Goal: Information Seeking & Learning: Learn about a topic

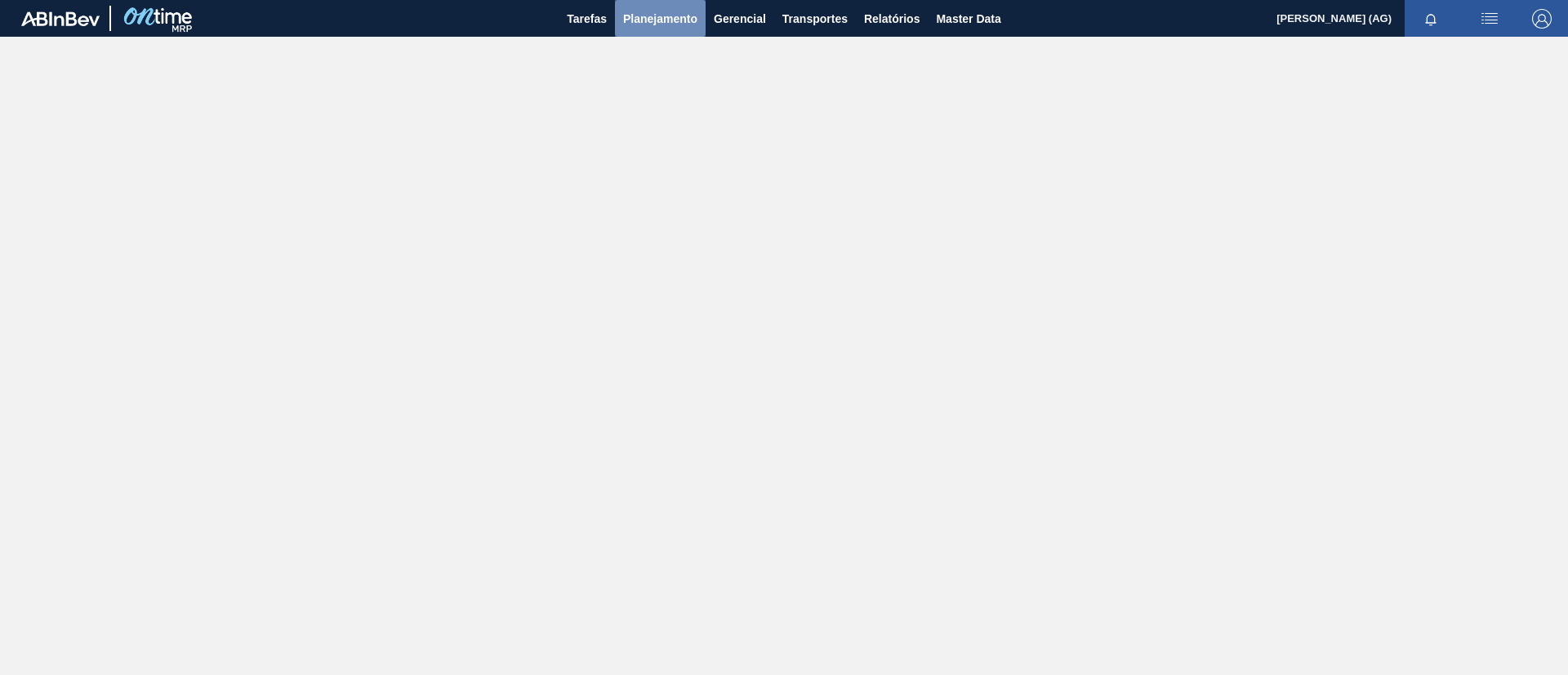
click at [648, 20] on span "Planejamento" at bounding box center [660, 18] width 74 height 20
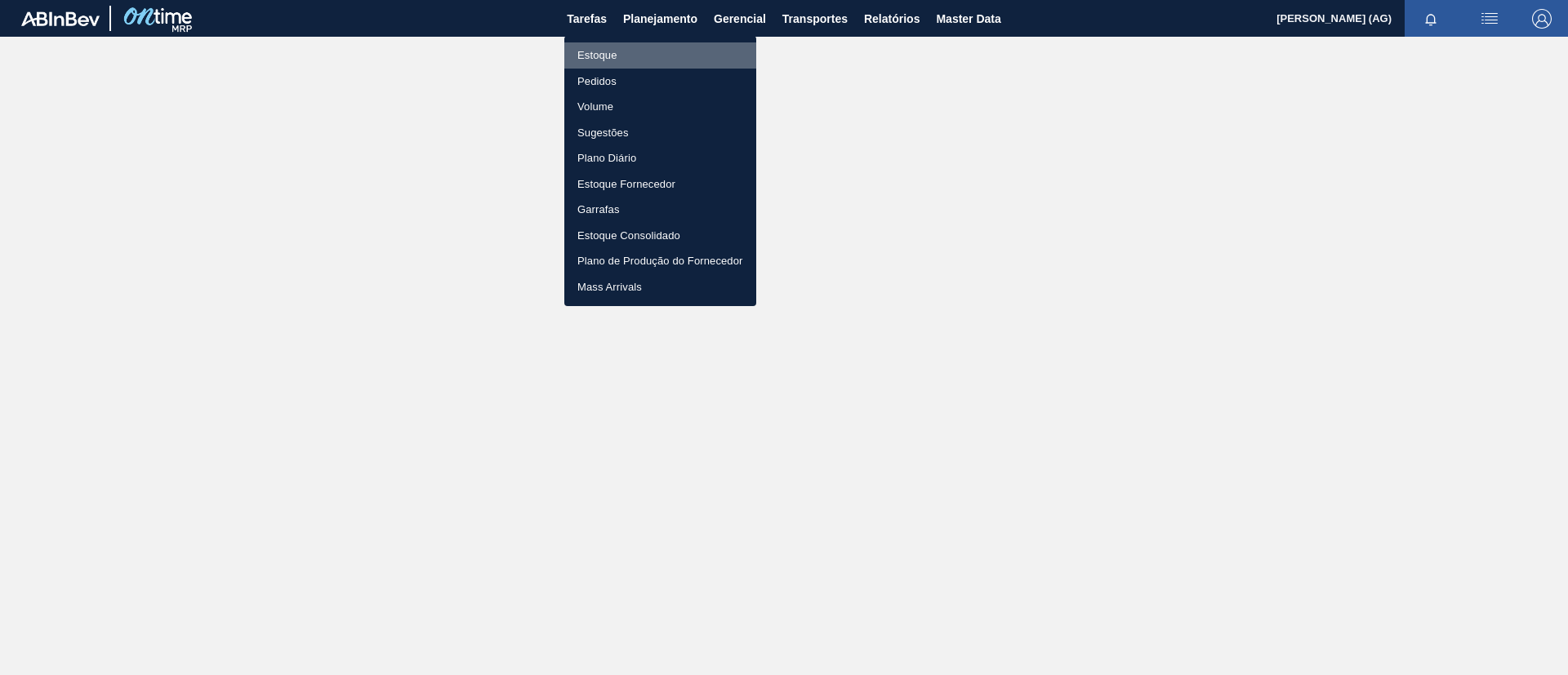
click at [678, 59] on li "Estoque" at bounding box center [660, 55] width 192 height 26
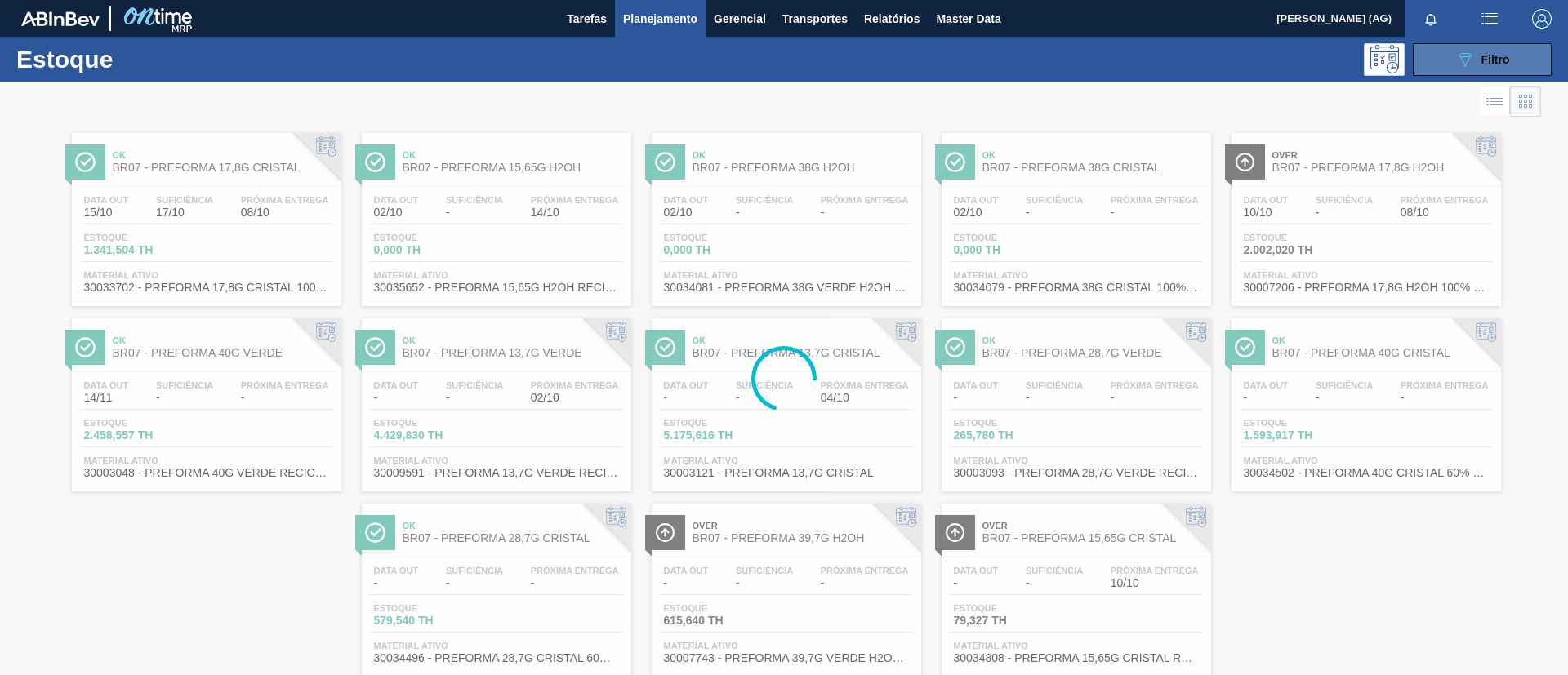
click at [1044, 70] on button "089F7B8B-B2A5-4AFE-B5C0-19BA573D28AC Filtro" at bounding box center [1482, 59] width 139 height 32
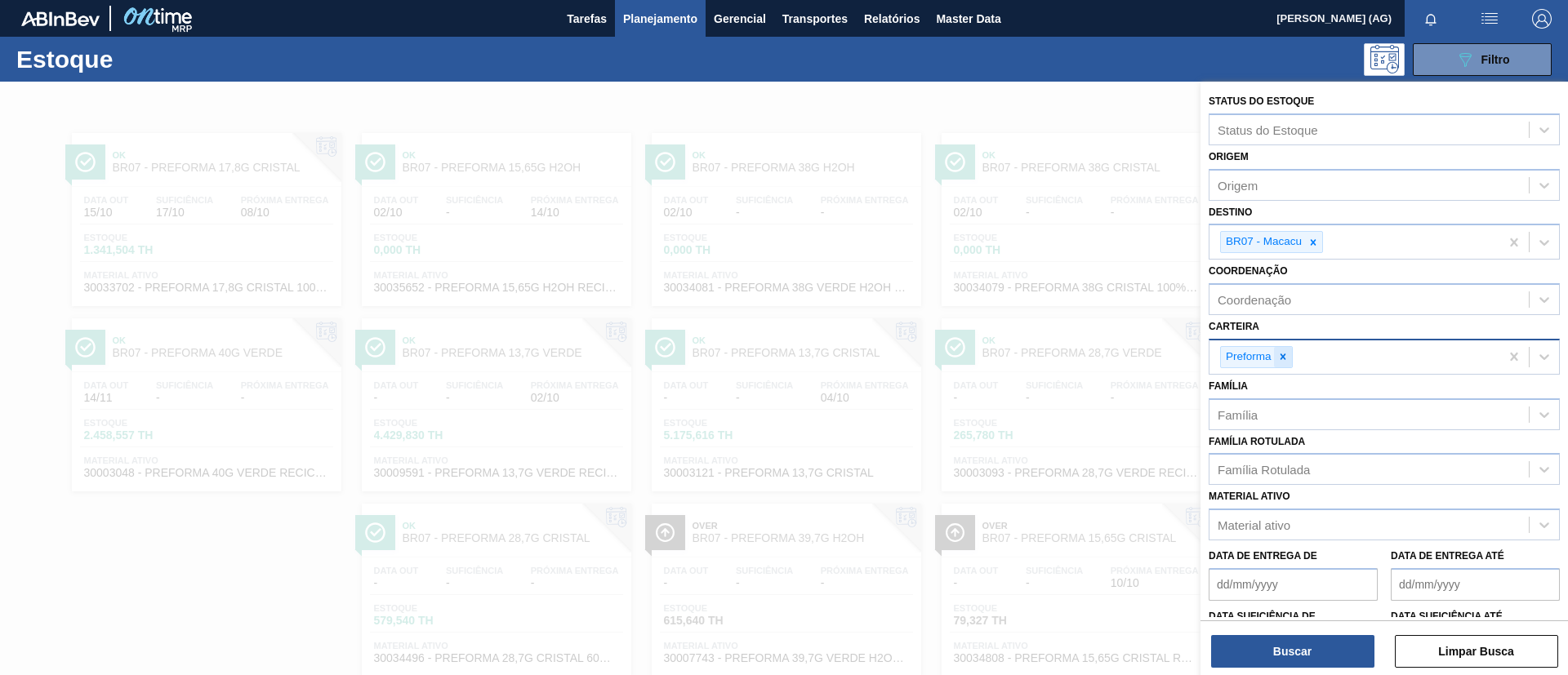
click at [1044, 360] on icon at bounding box center [1283, 357] width 11 height 11
type input "p"
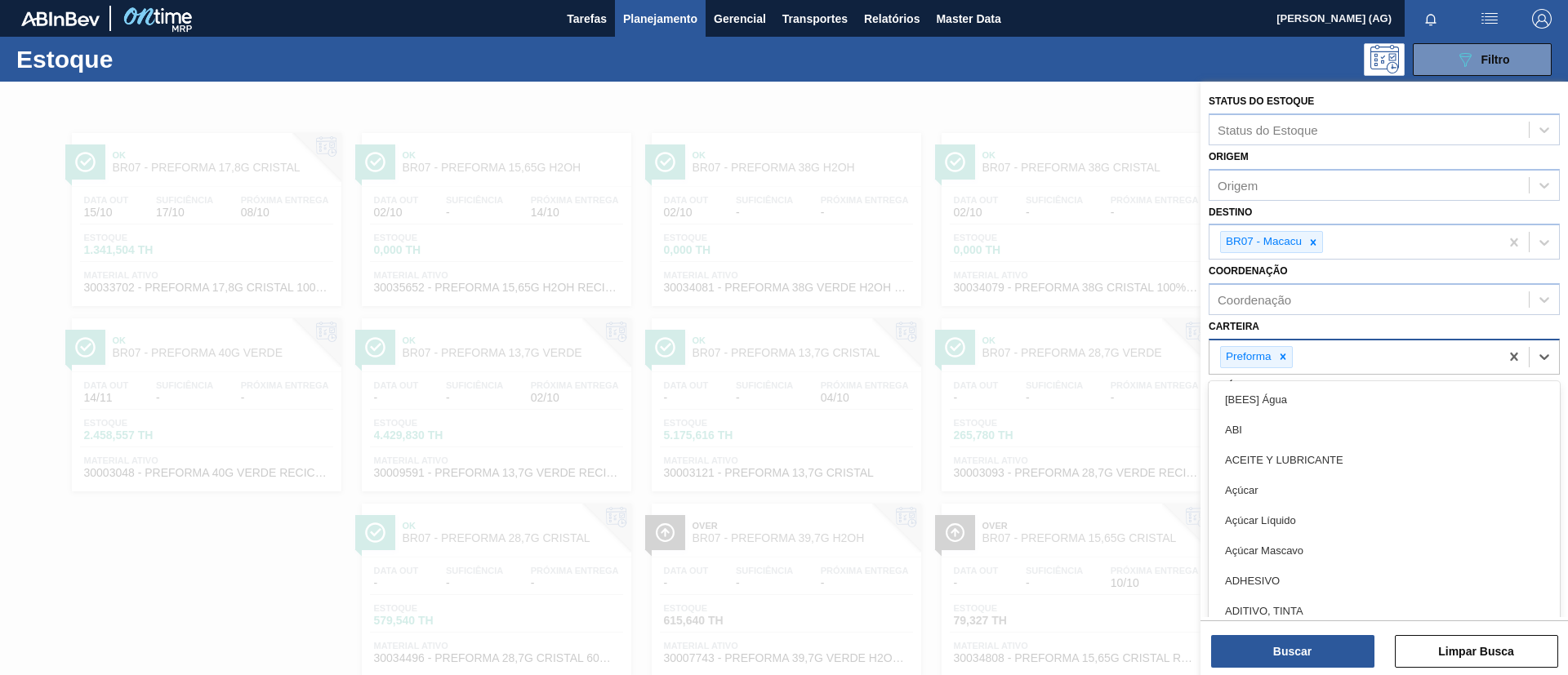
drag, startPoint x: 1362, startPoint y: 329, endPoint x: 1370, endPoint y: 333, distance: 8.9
click at [1044, 333] on div "Carteira option Preforma, deselected. option [BEES] Água focused, 1 of 101. 101…" at bounding box center [1384, 344] width 351 height 59
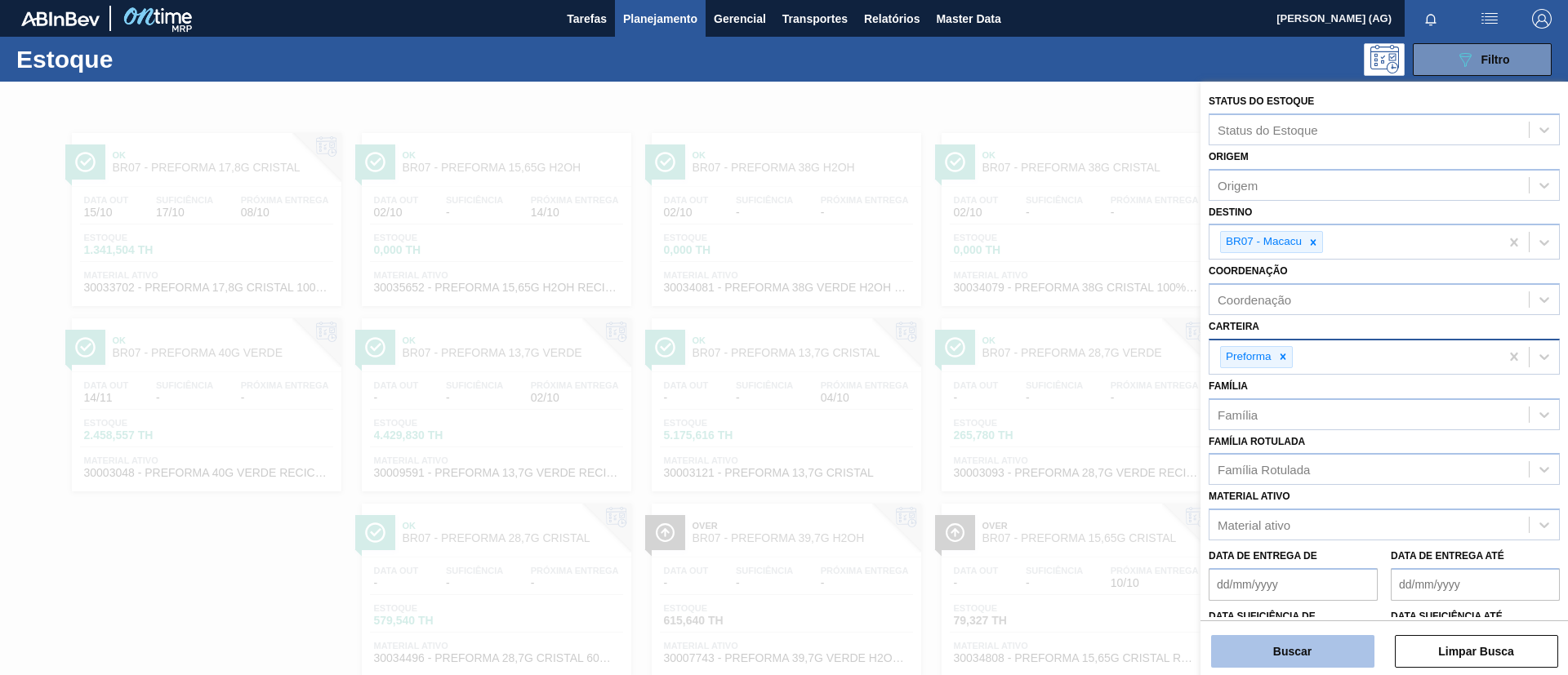
click at [1044, 449] on button "Buscar" at bounding box center [1292, 651] width 163 height 32
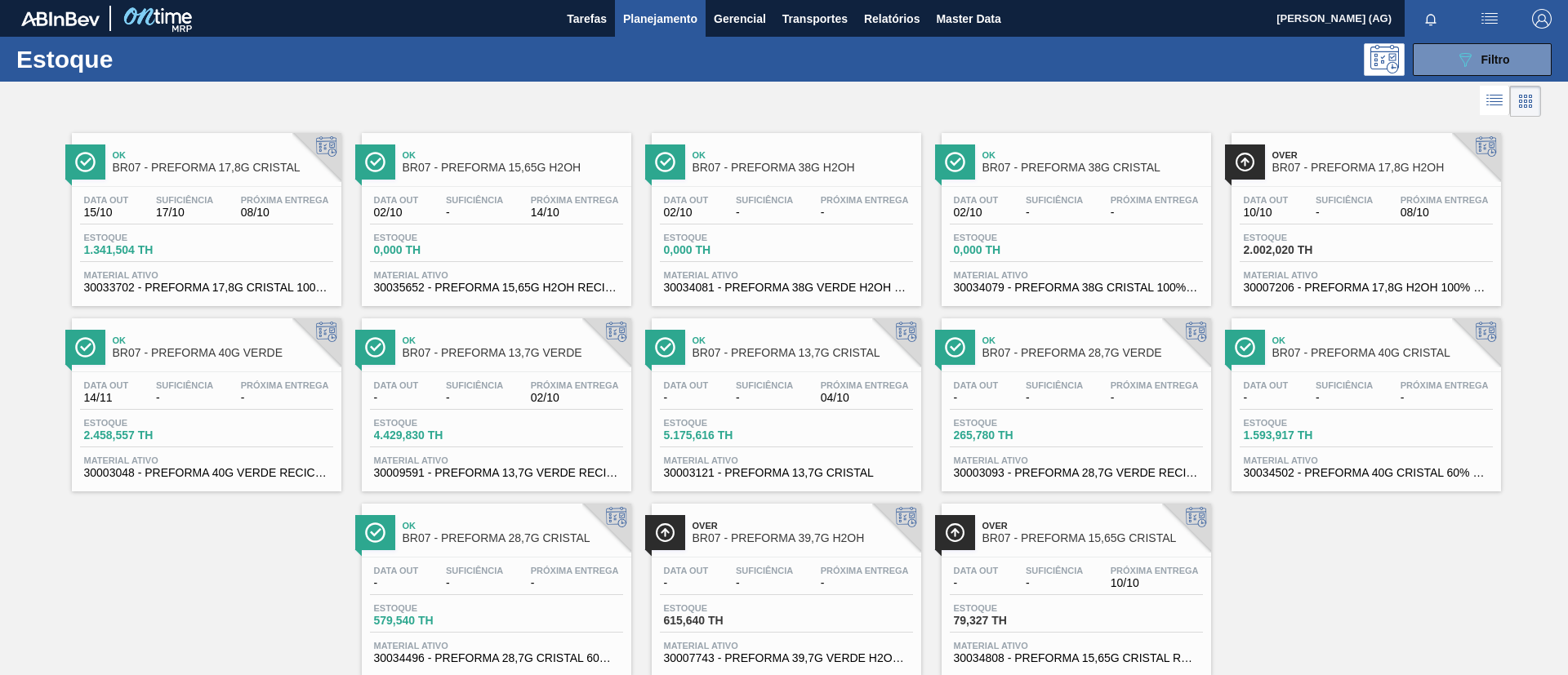
click at [162, 171] on span "BR07 - PREFORMA 17,8G CRISTAL" at bounding box center [222, 168] width 220 height 12
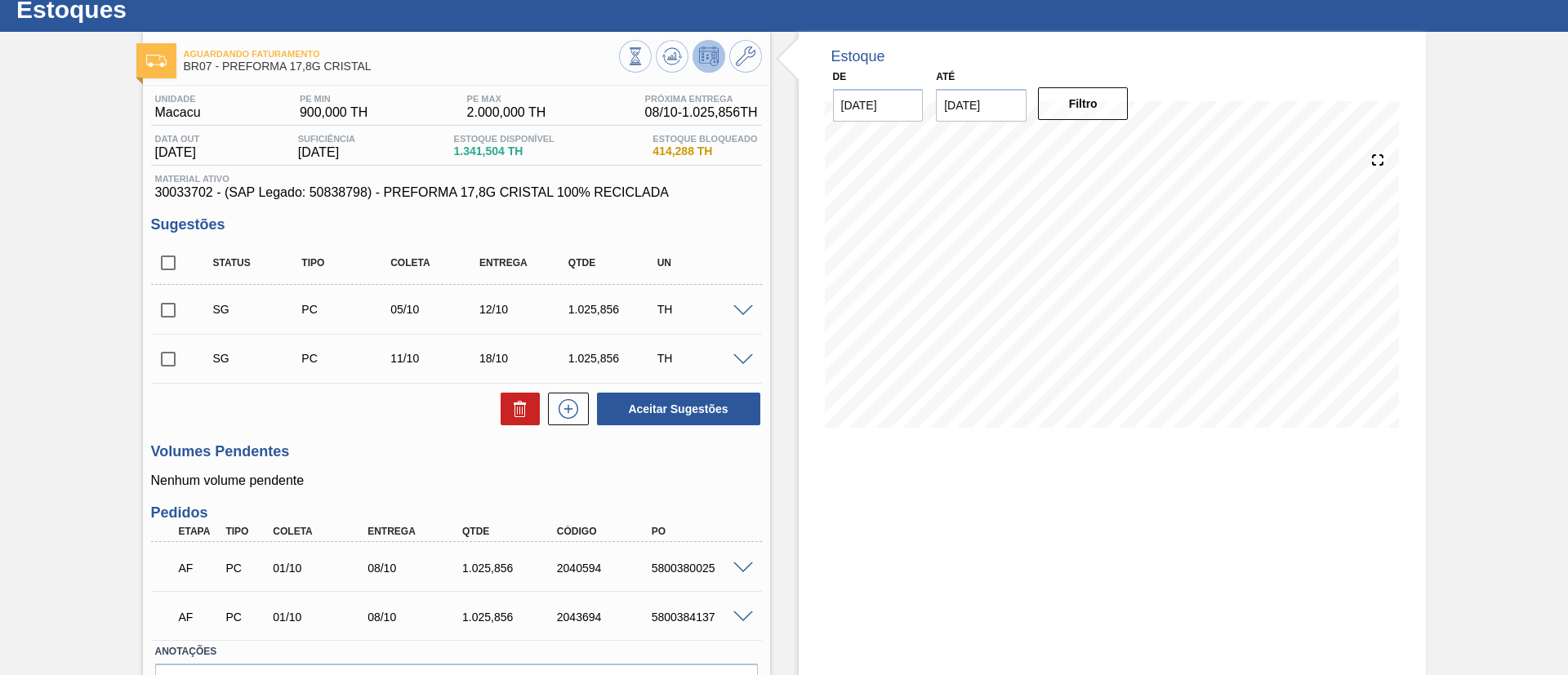
scroll to position [122, 0]
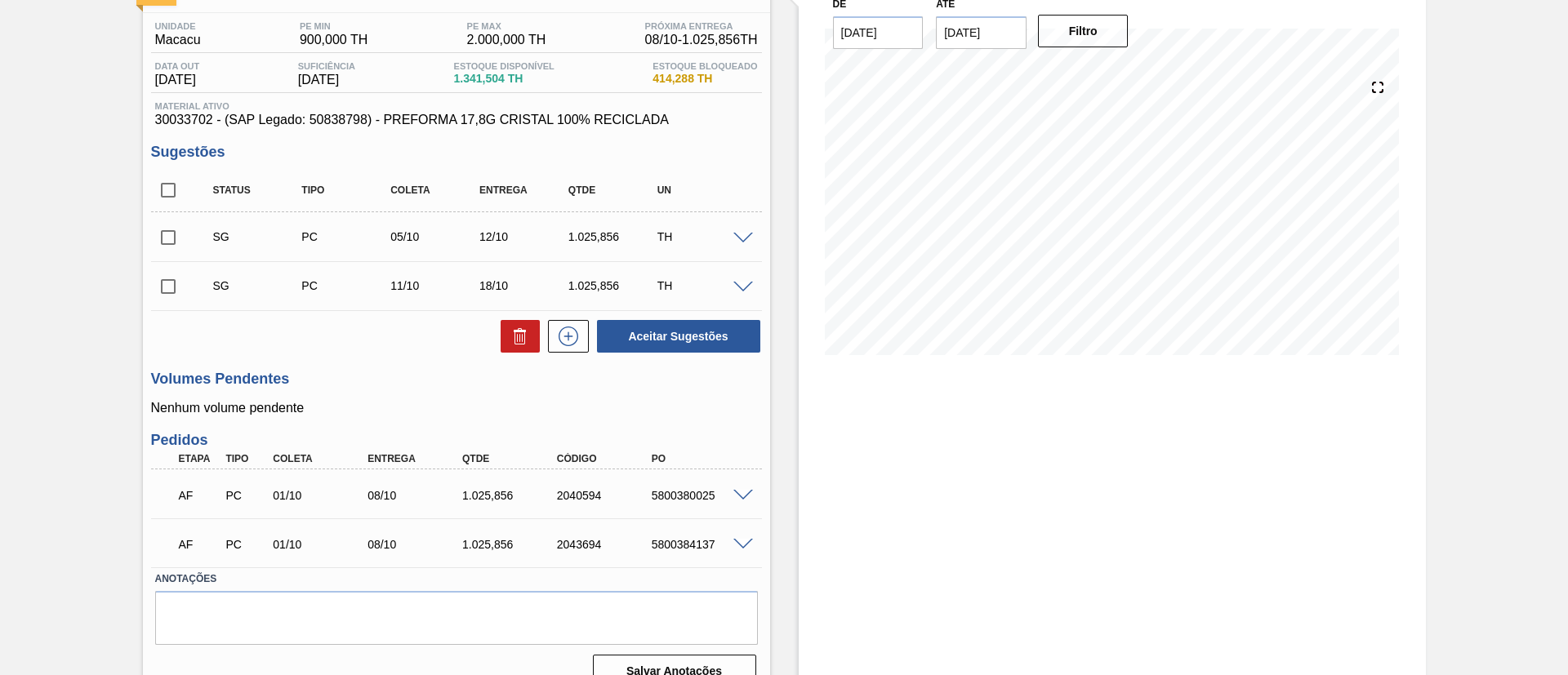
click at [744, 449] on span at bounding box center [743, 496] width 20 height 12
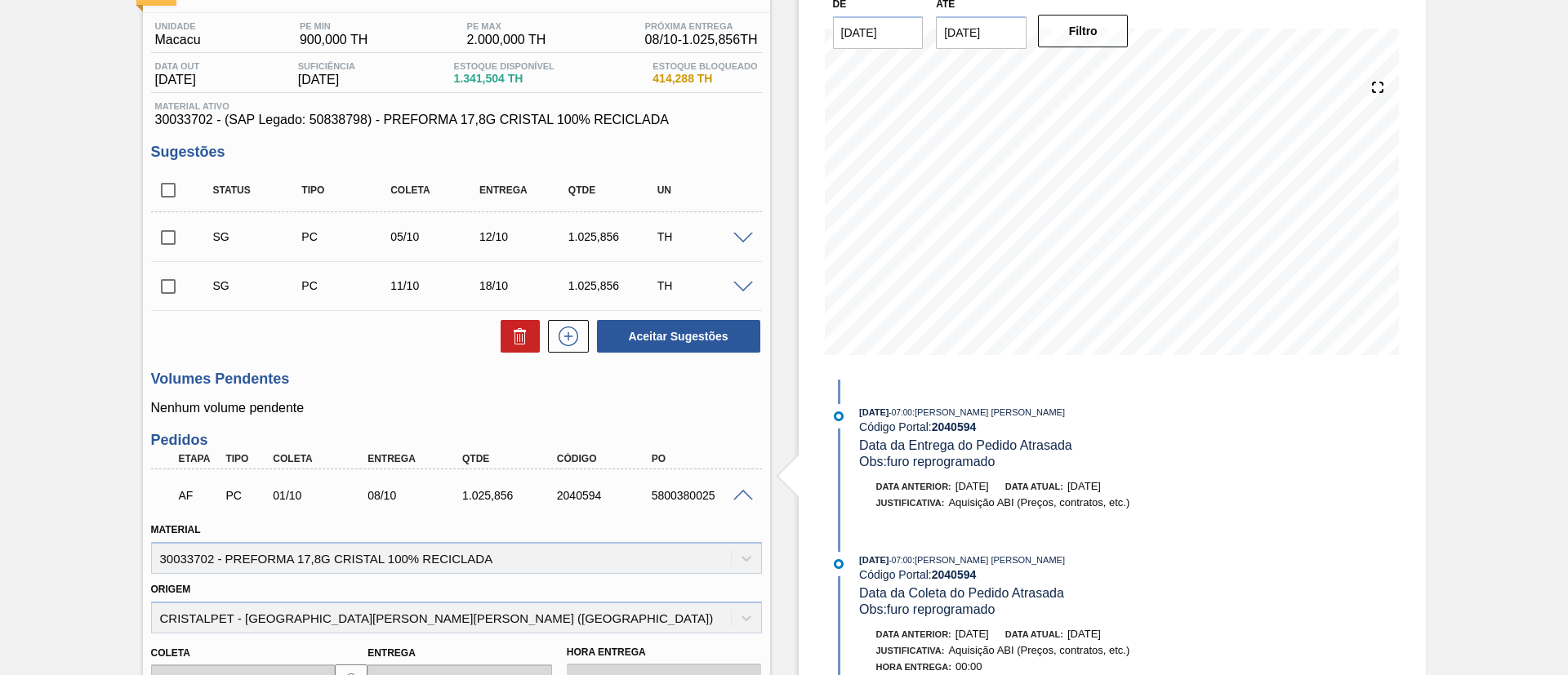
click at [744, 449] on span at bounding box center [743, 496] width 20 height 12
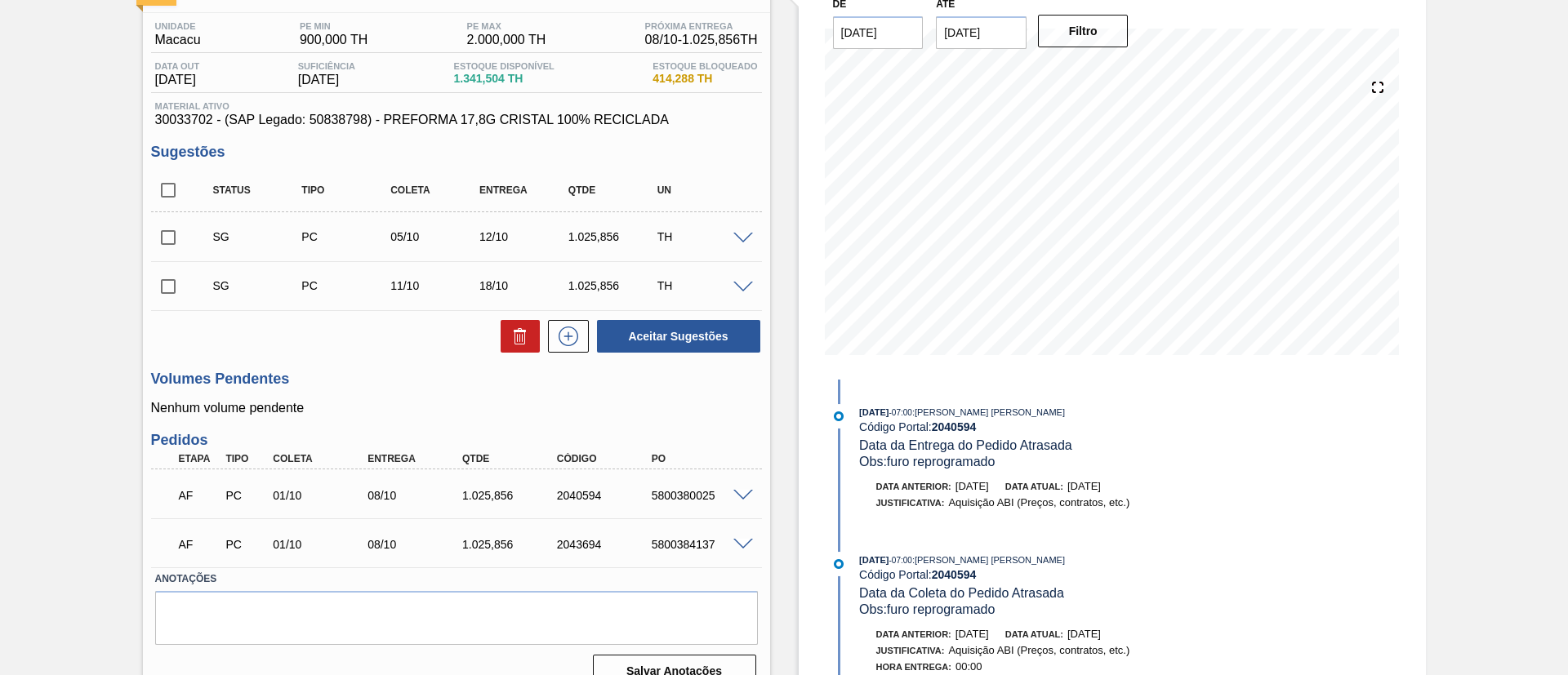
click at [677, 449] on div "5800380025" at bounding box center [700, 496] width 106 height 13
click at [740, 449] on span at bounding box center [743, 496] width 20 height 12
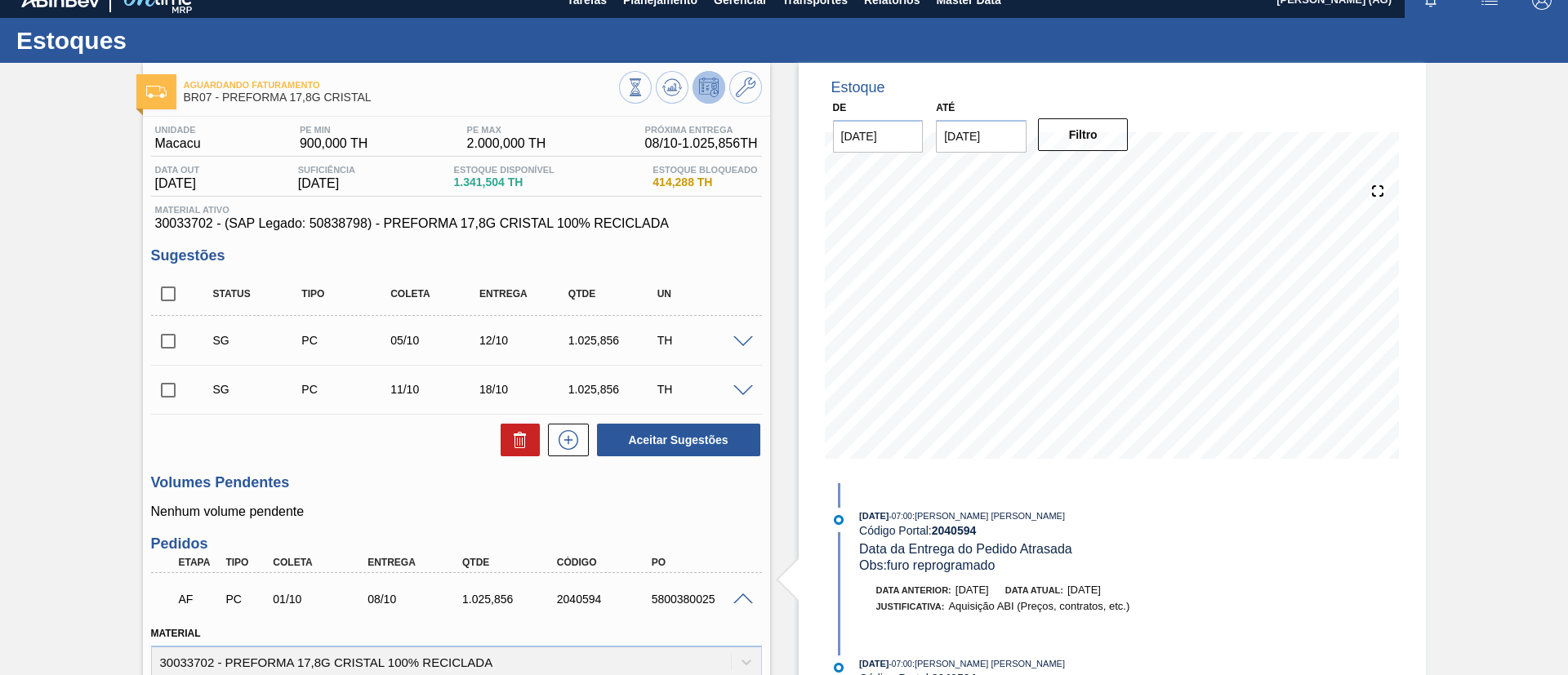
scroll to position [0, 0]
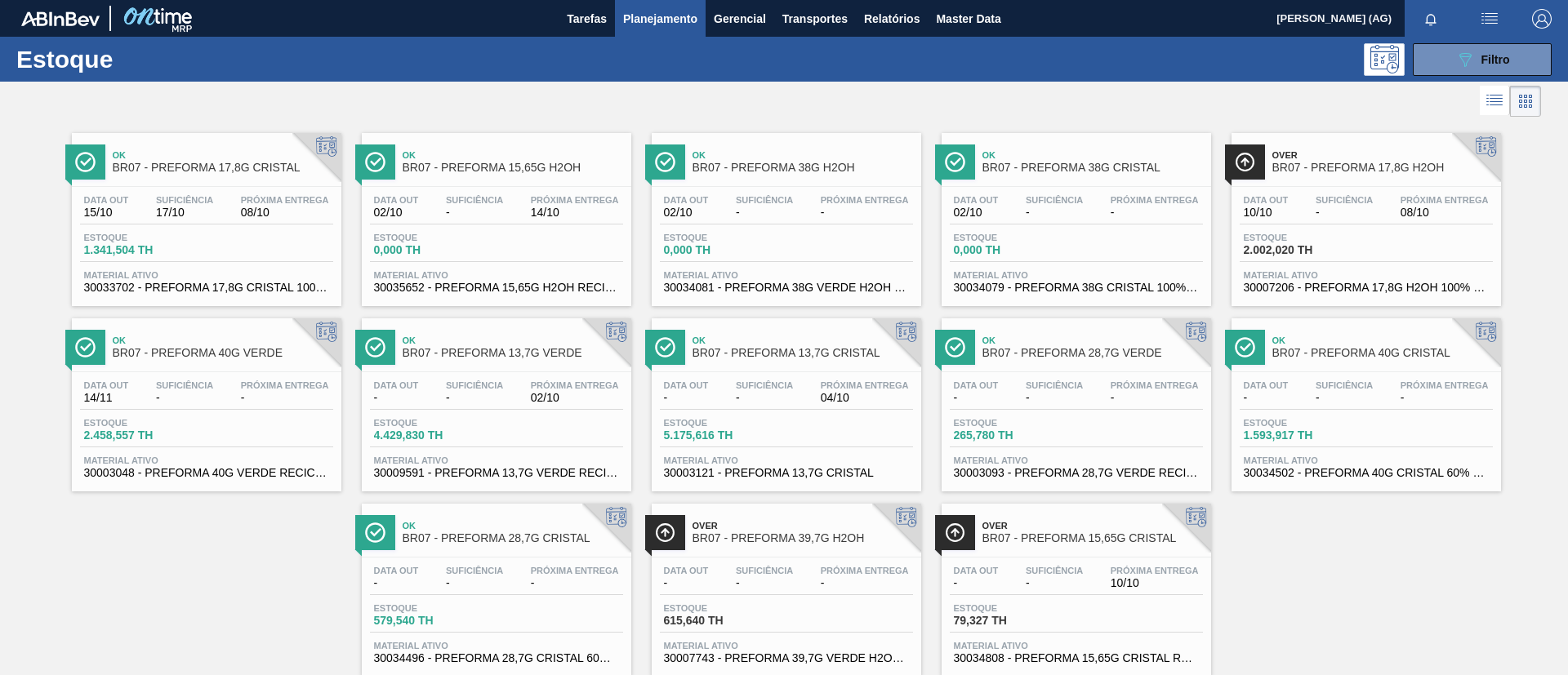
click at [1044, 178] on div at bounding box center [1245, 162] width 40 height 35
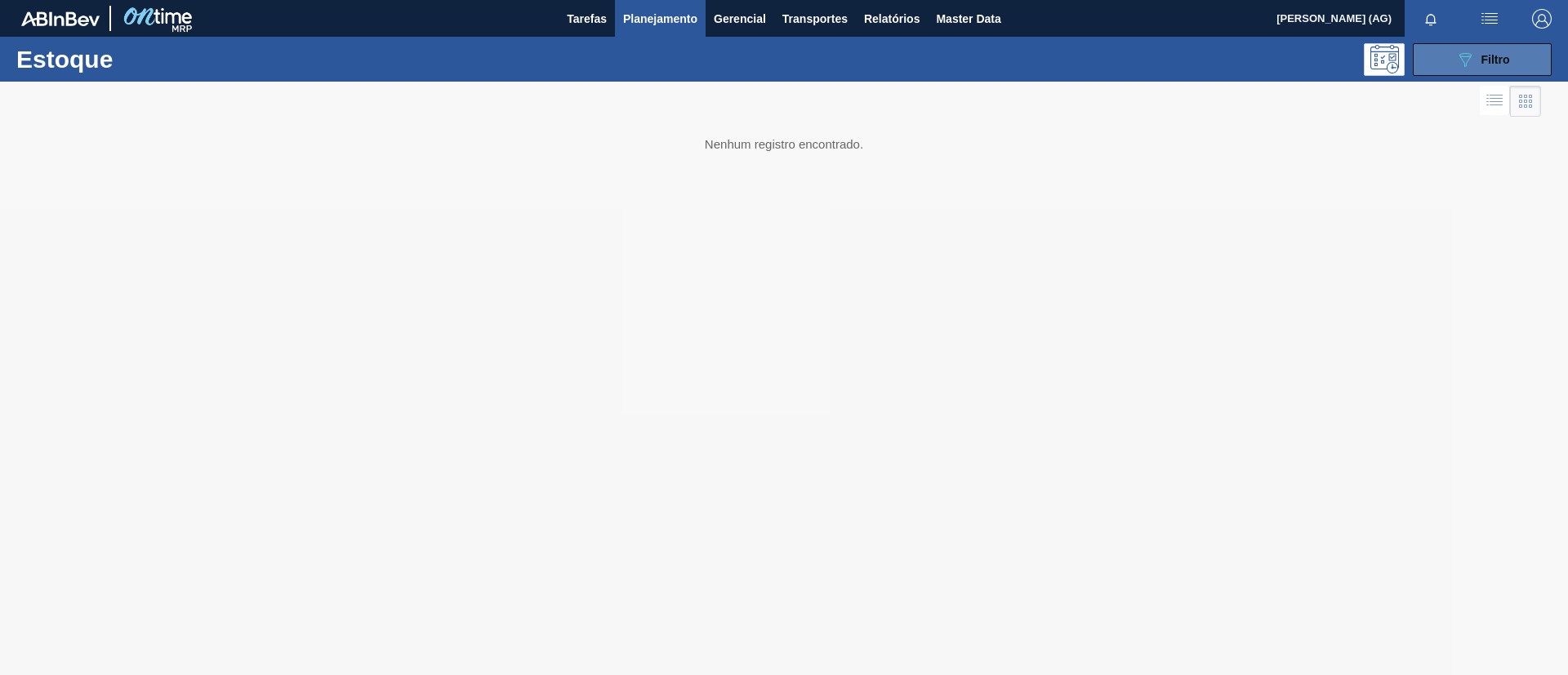
click at [1044, 71] on button "089F7B8B-B2A5-4AFE-B5C0-19BA573D28AC Filtro" at bounding box center [1482, 59] width 139 height 32
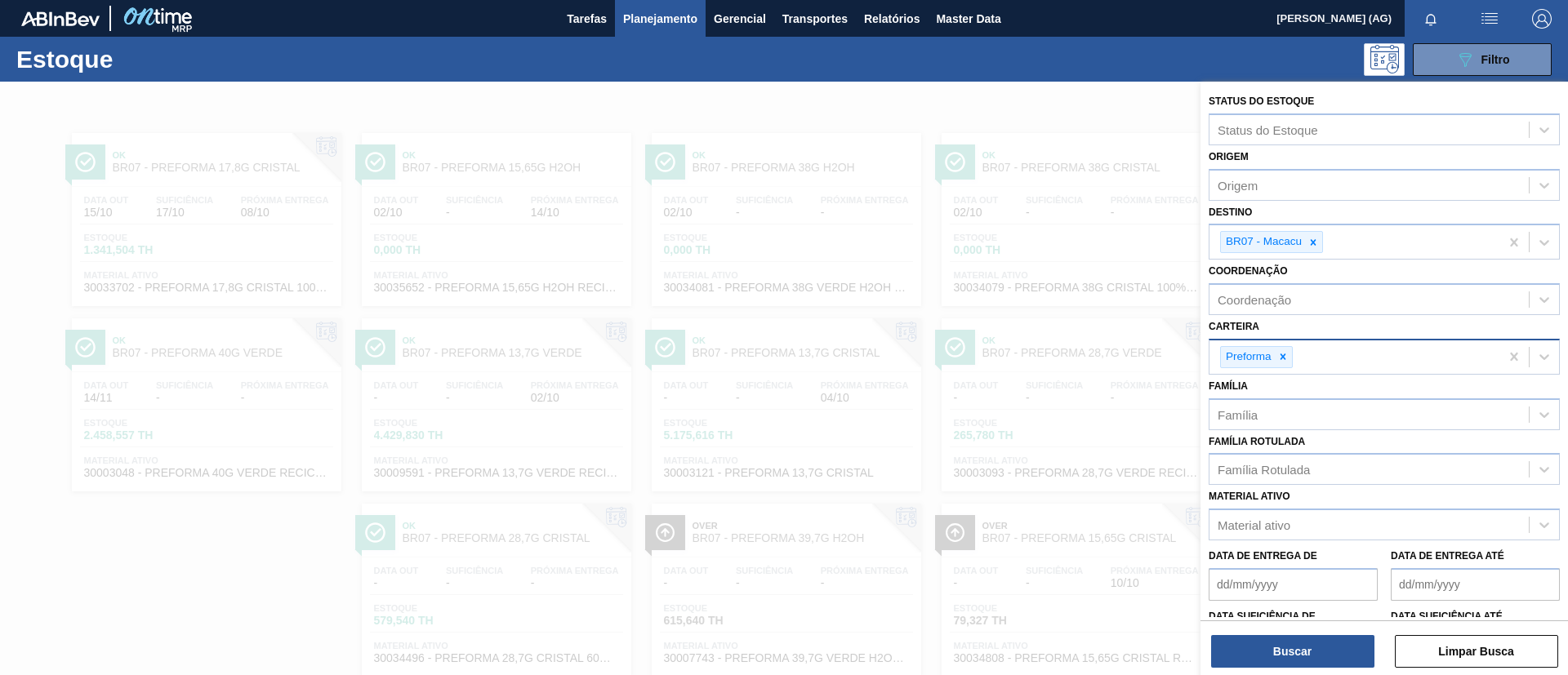
click at [1044, 362] on div at bounding box center [1282, 357] width 18 height 20
type input "rotulo plás"
click at [1044, 358] on icon at bounding box center [1282, 358] width 6 height 6
drag, startPoint x: 1284, startPoint y: 358, endPoint x: 1228, endPoint y: 352, distance: 56.3
click at [1044, 352] on div "Carteira" at bounding box center [1369, 355] width 320 height 24
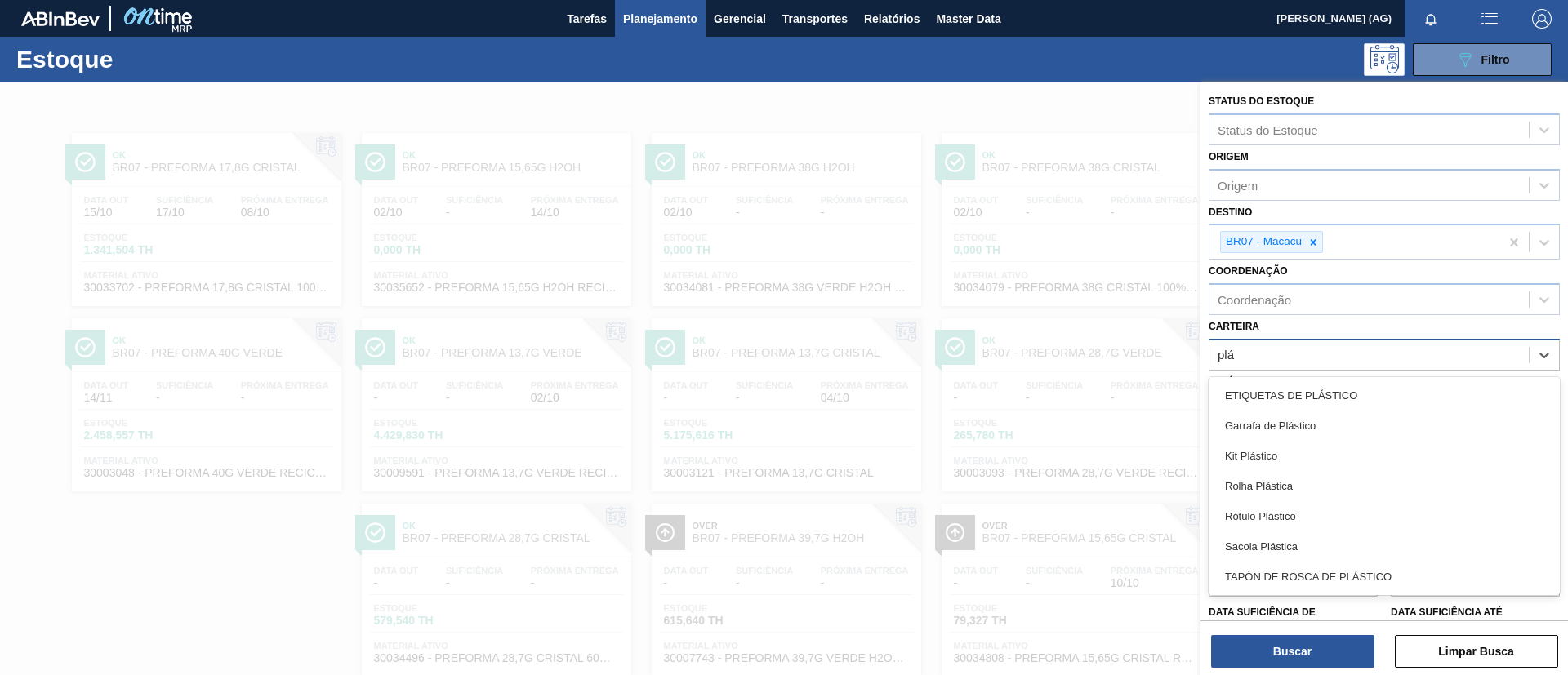
type input "plás"
click at [1044, 449] on div "Rótulo Plástico" at bounding box center [1384, 517] width 351 height 31
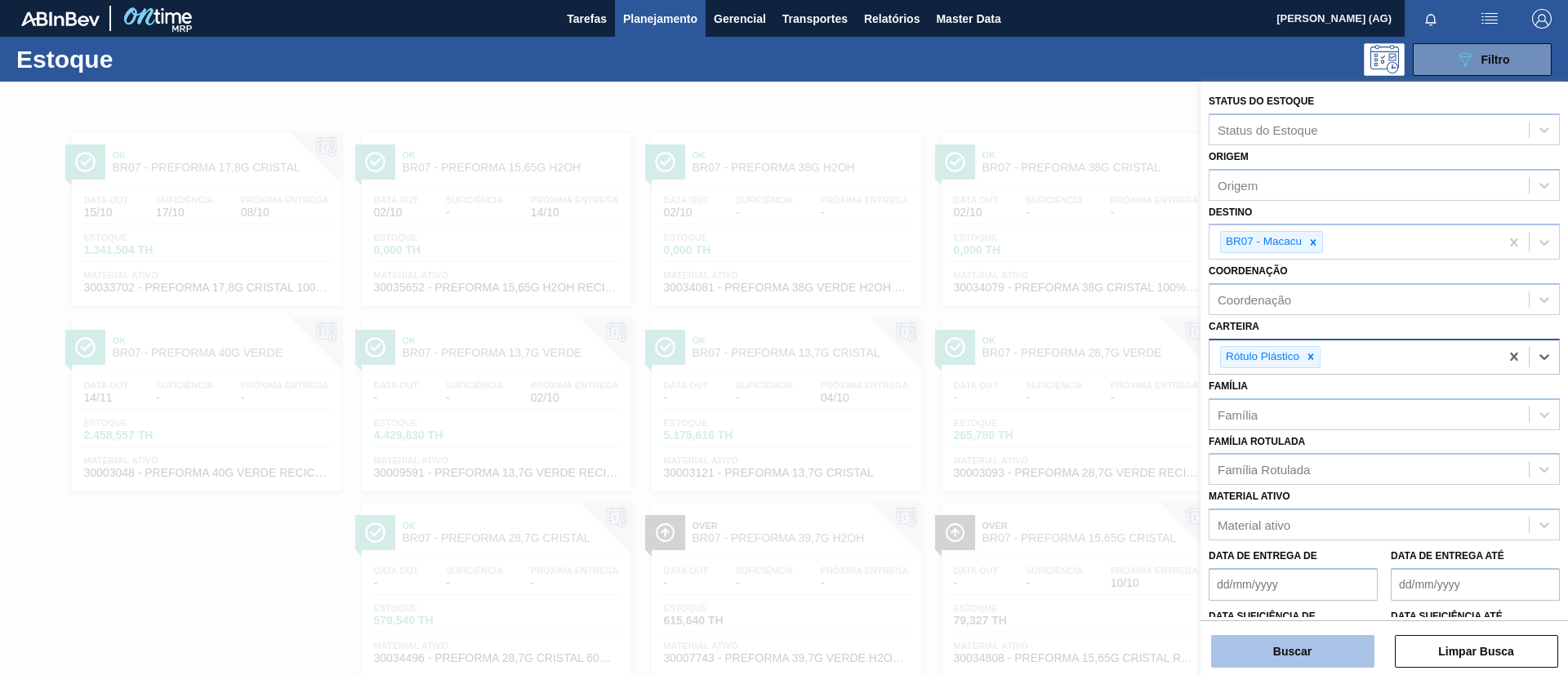
click at [1044, 449] on button "Buscar" at bounding box center [1292, 651] width 163 height 32
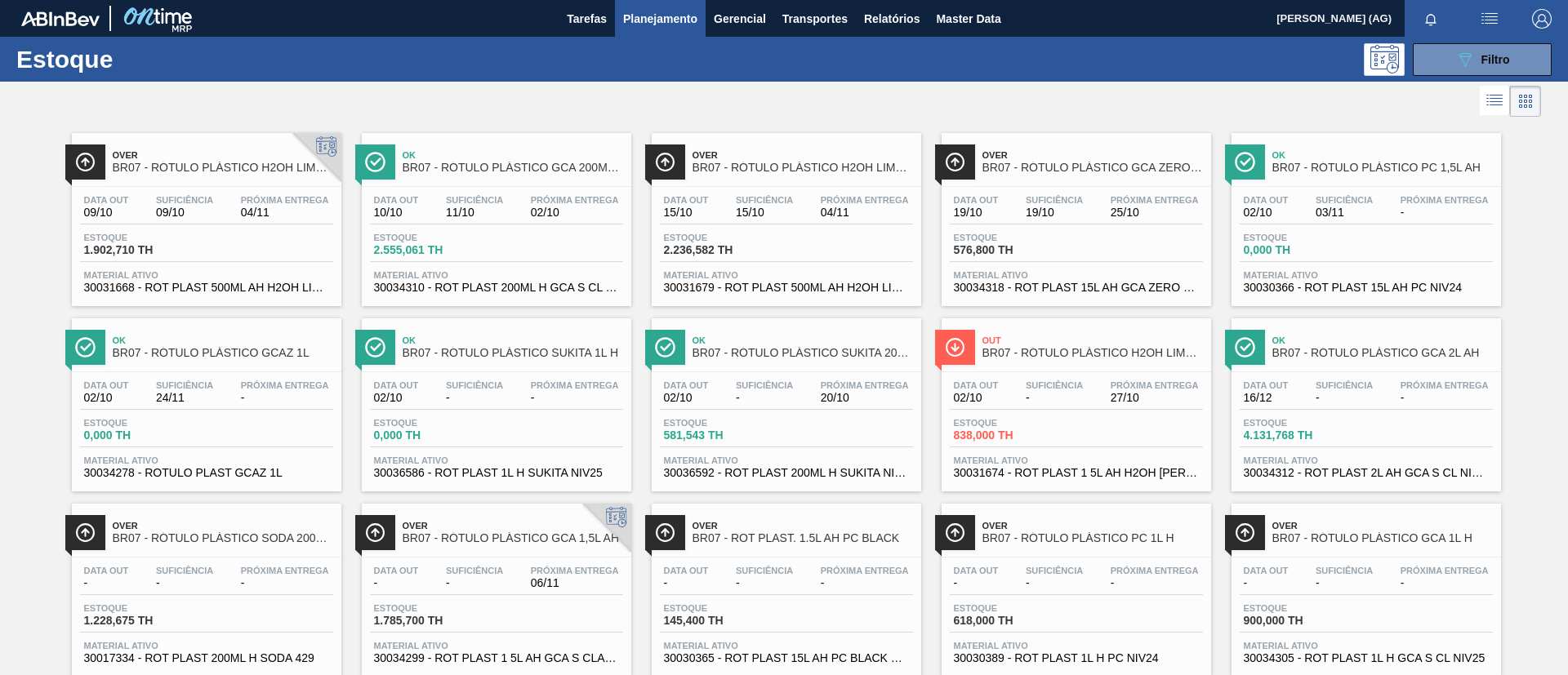
click at [836, 173] on span "BR07 - RÓTULO PLÁSTICO H2OH LIMONETO 500ML AH" at bounding box center [802, 168] width 220 height 12
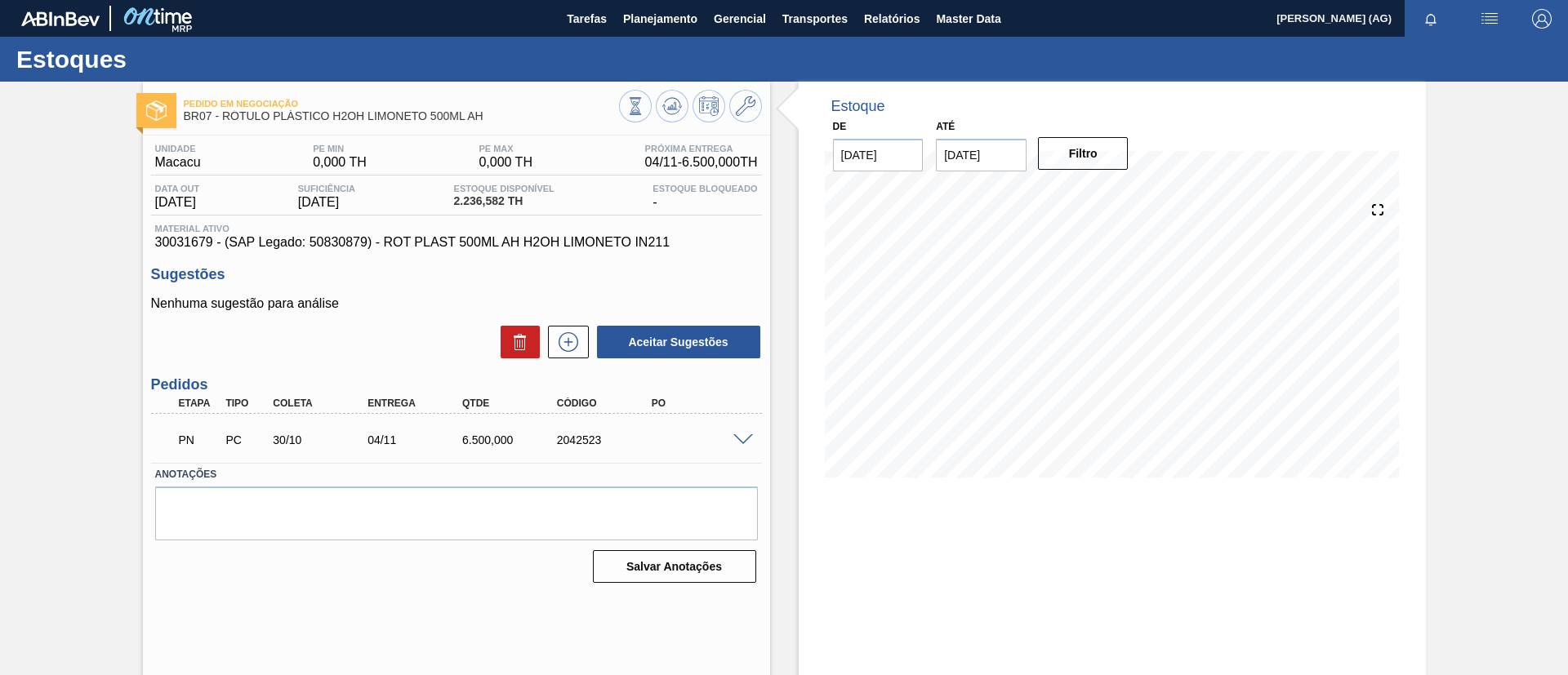
click at [70, 332] on div "Pedido em Negociação BR07 - RÓTULO PLÁSTICO H2OH LIMONETO 500ML AH Unidade Maca…" at bounding box center [784, 392] width 1568 height 621
click at [740, 430] on div "PN PC 30/10 04/11 6.500,000 2042523" at bounding box center [456, 438] width 610 height 41
click at [746, 445] on div "PN PC 30/10 04/11 6.500,000 2042523" at bounding box center [456, 438] width 610 height 41
click at [664, 89] on div "Pedido em Negociação BR07 - RÓTULO PLÁSTICO H2OH LIMONETO 500ML AH" at bounding box center [456, 104] width 627 height 45
click at [668, 104] on icon at bounding box center [671, 106] width 20 height 20
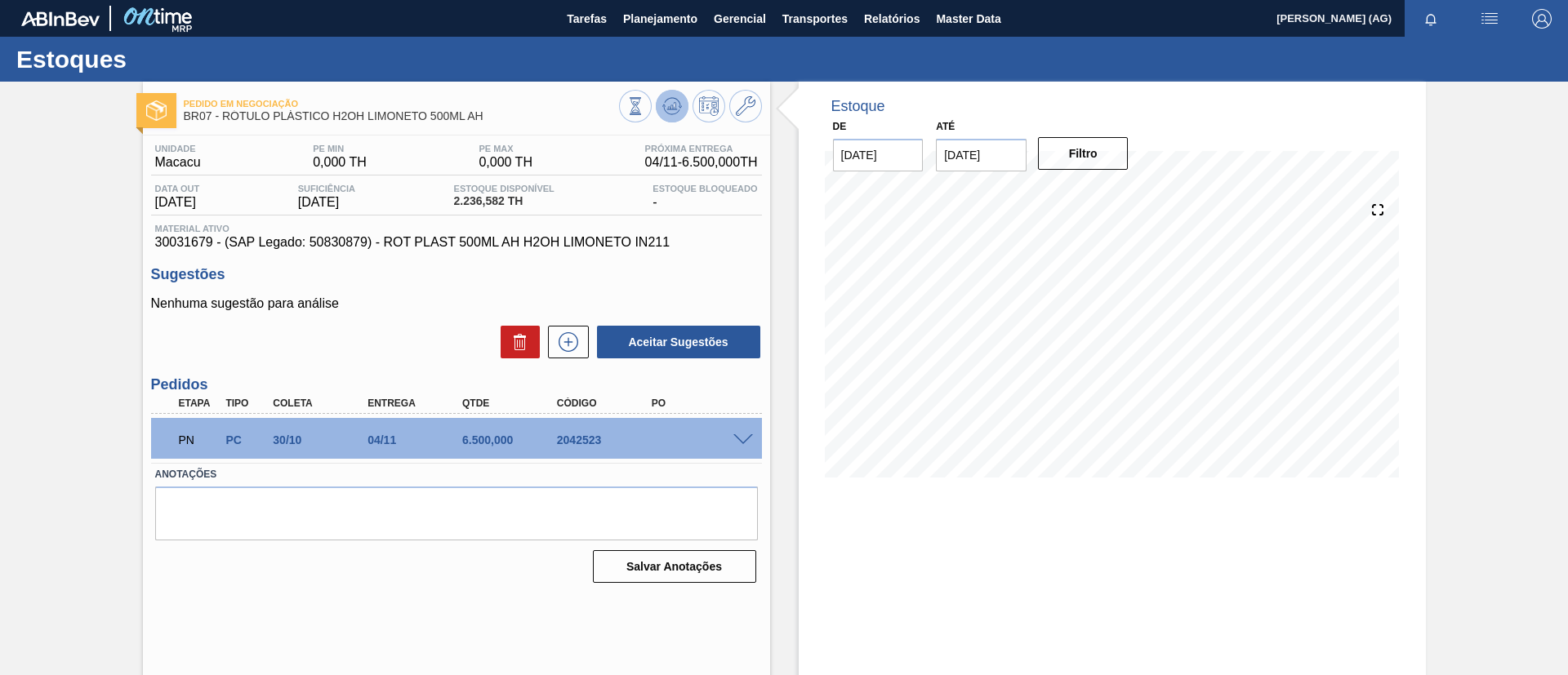
click at [672, 99] on icon at bounding box center [671, 106] width 20 height 20
click at [973, 449] on div "Estoque De [DATE] Até [DATE] Filtro 16/10 Projeção de Estoque -1,063.418 [DOMAI…" at bounding box center [1111, 392] width 627 height 621
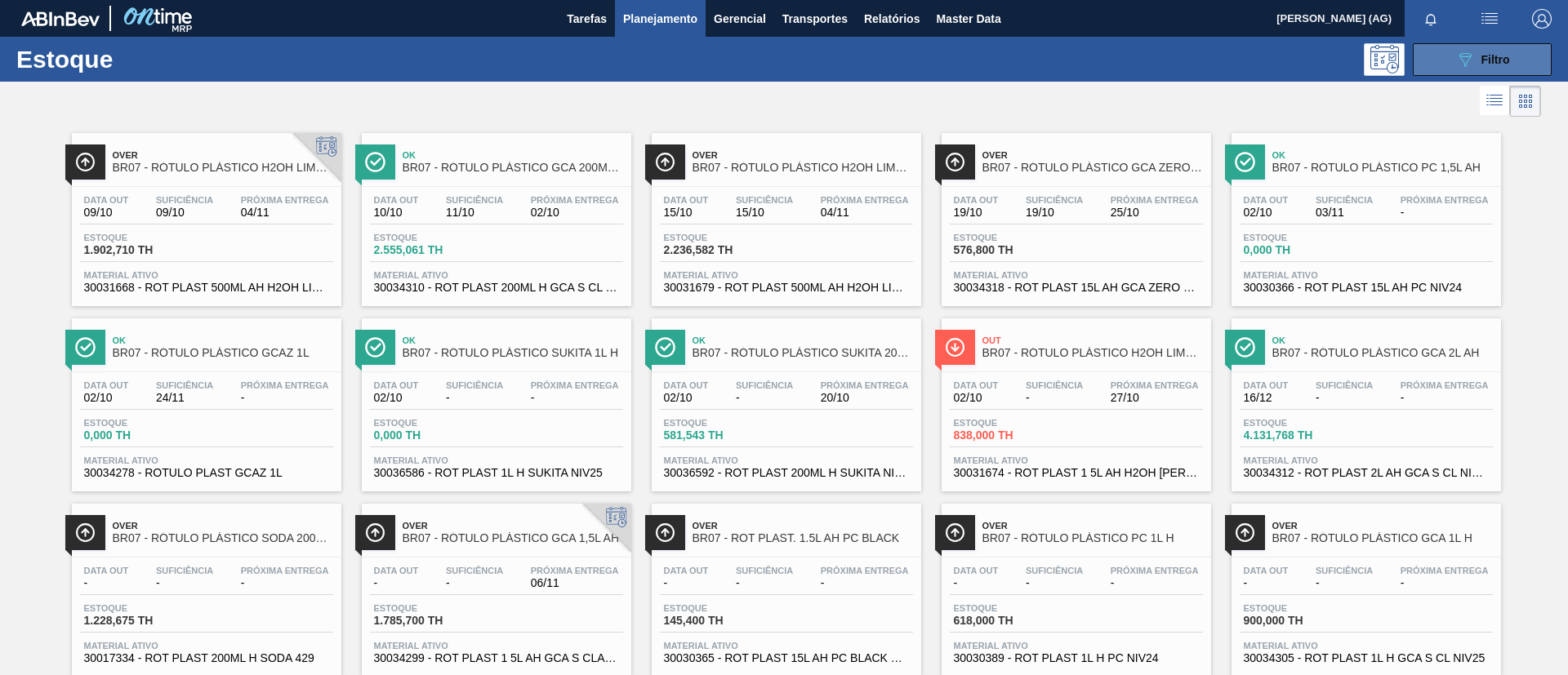
click at [1044, 70] on button "089F7B8B-B2A5-4AFE-B5C0-19BA573D28AC Filtro" at bounding box center [1482, 59] width 139 height 32
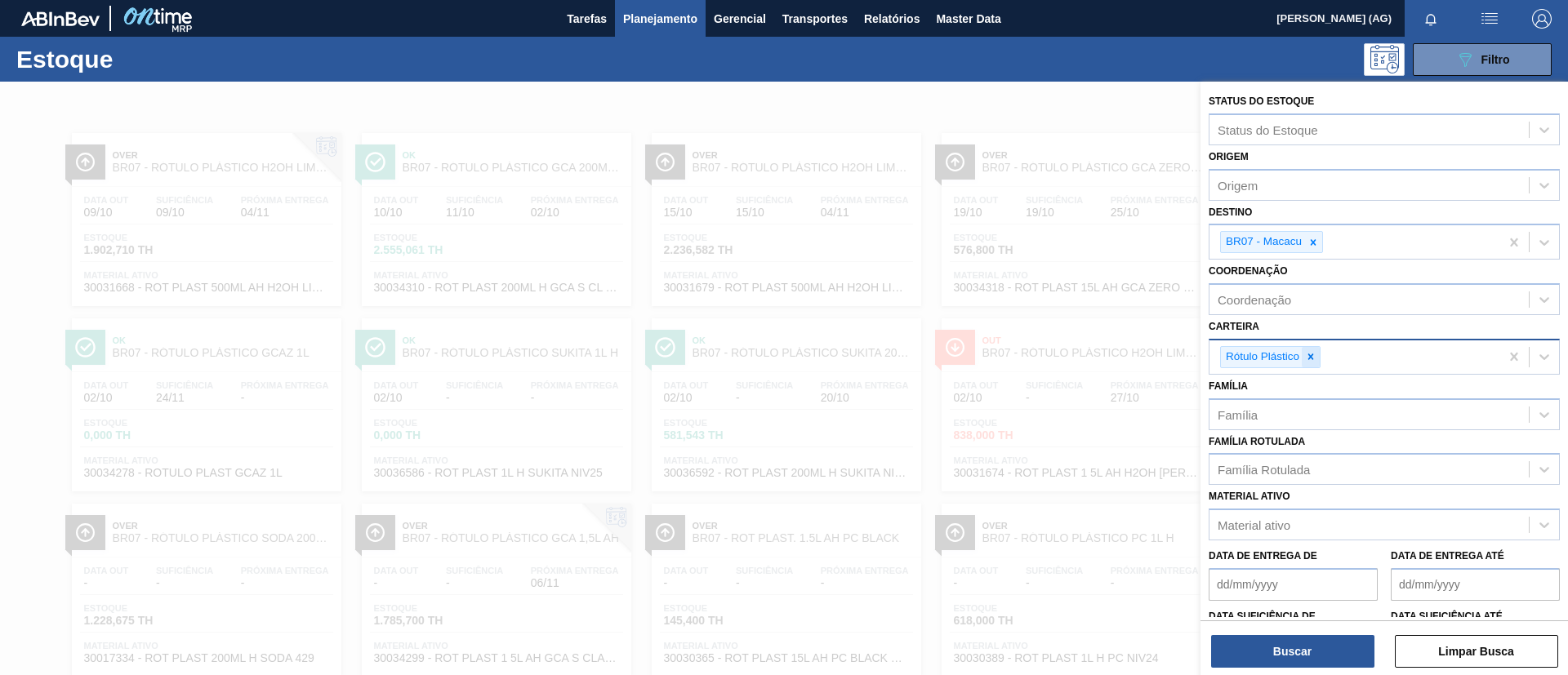
click at [1044, 354] on icon at bounding box center [1310, 357] width 11 height 11
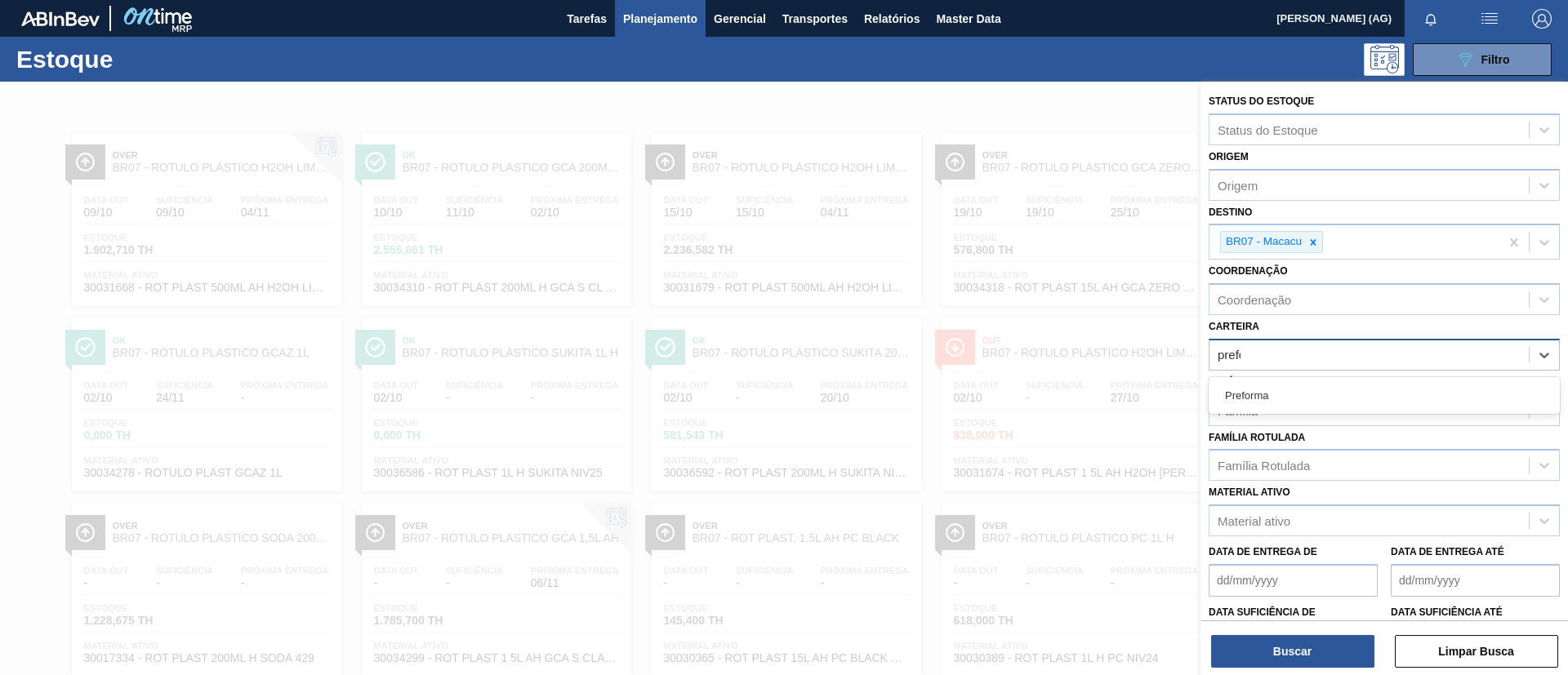
type input "preform"
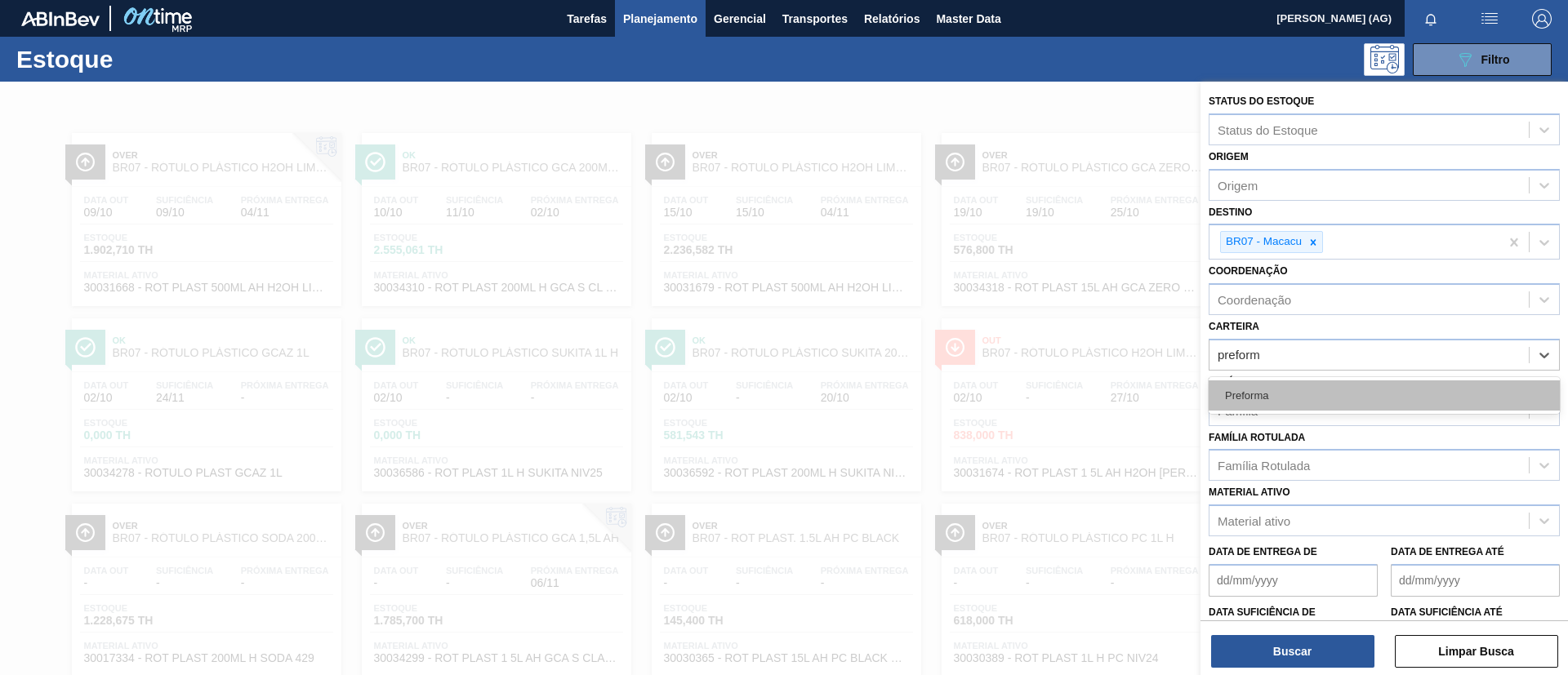
click at [1044, 382] on div "Preforma" at bounding box center [1384, 396] width 351 height 31
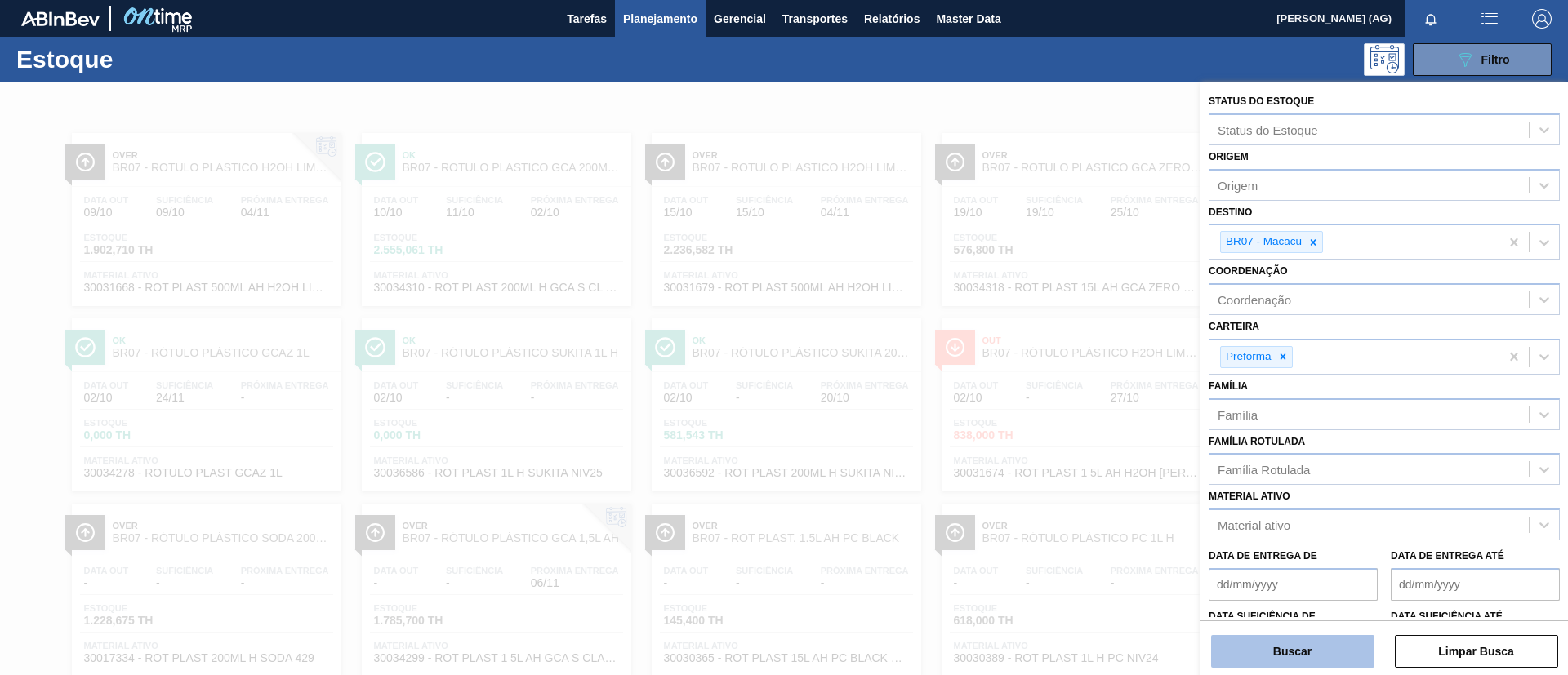
click at [1044, 449] on button "Buscar" at bounding box center [1292, 651] width 163 height 32
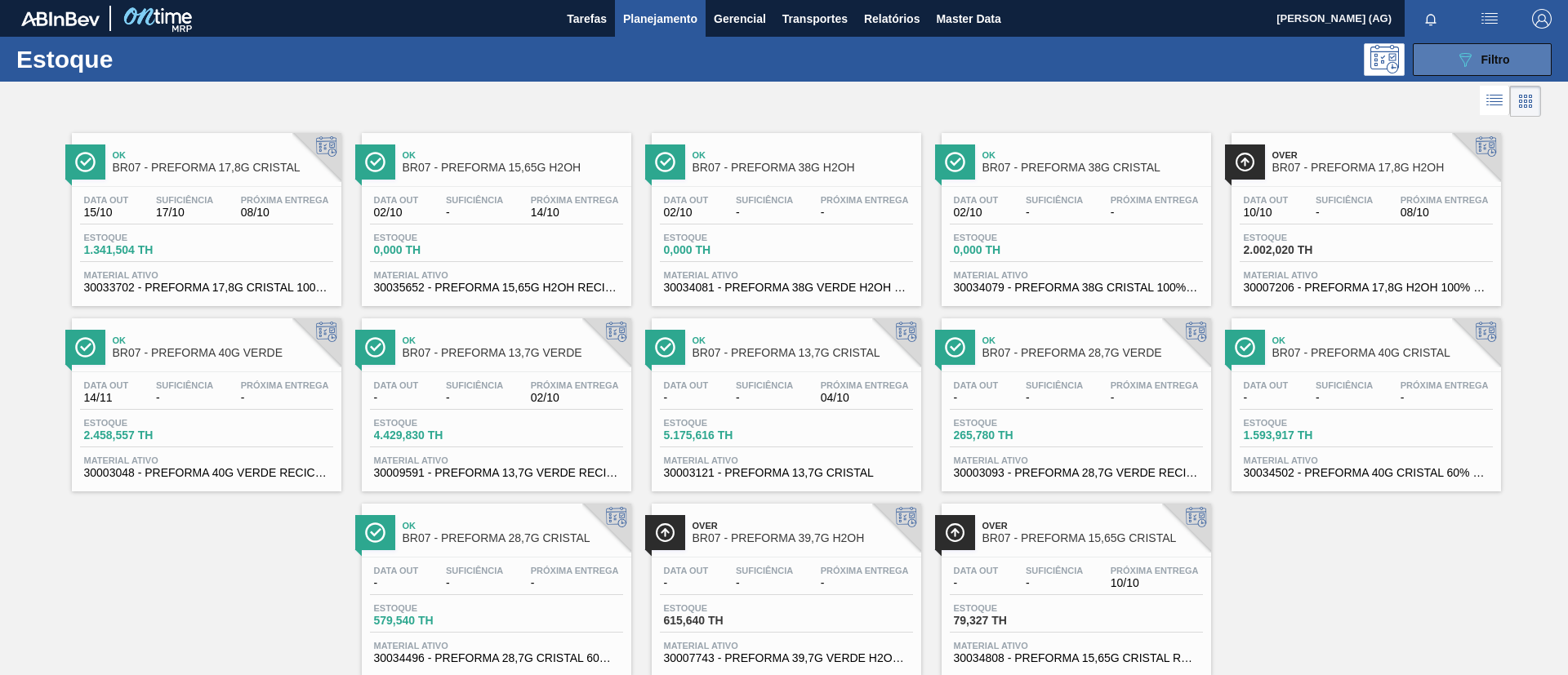
click at [1044, 73] on button "089F7B8B-B2A5-4AFE-B5C0-19BA573D28AC Filtro" at bounding box center [1482, 59] width 139 height 32
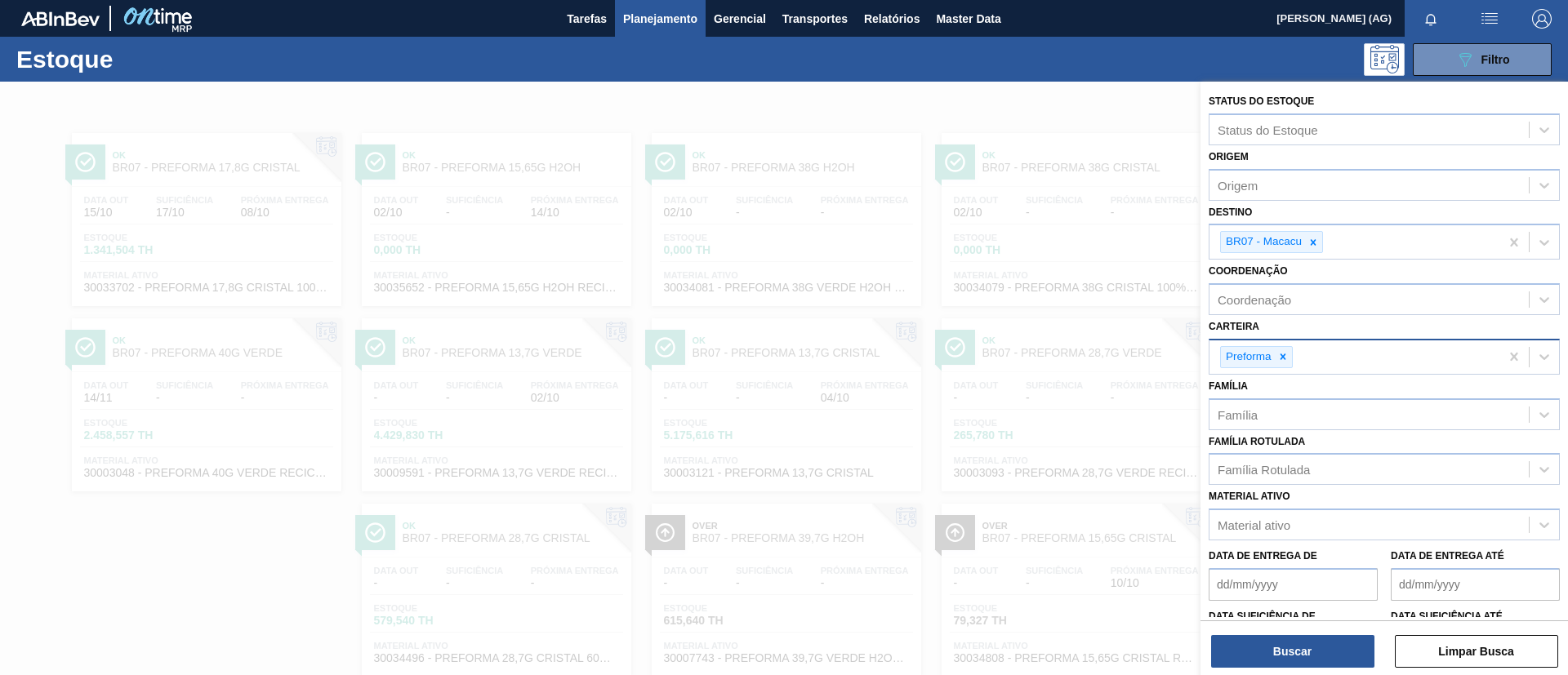
click at [1044, 362] on div at bounding box center [1282, 357] width 18 height 20
click at [1044, 361] on div "Carteira" at bounding box center [1369, 355] width 320 height 24
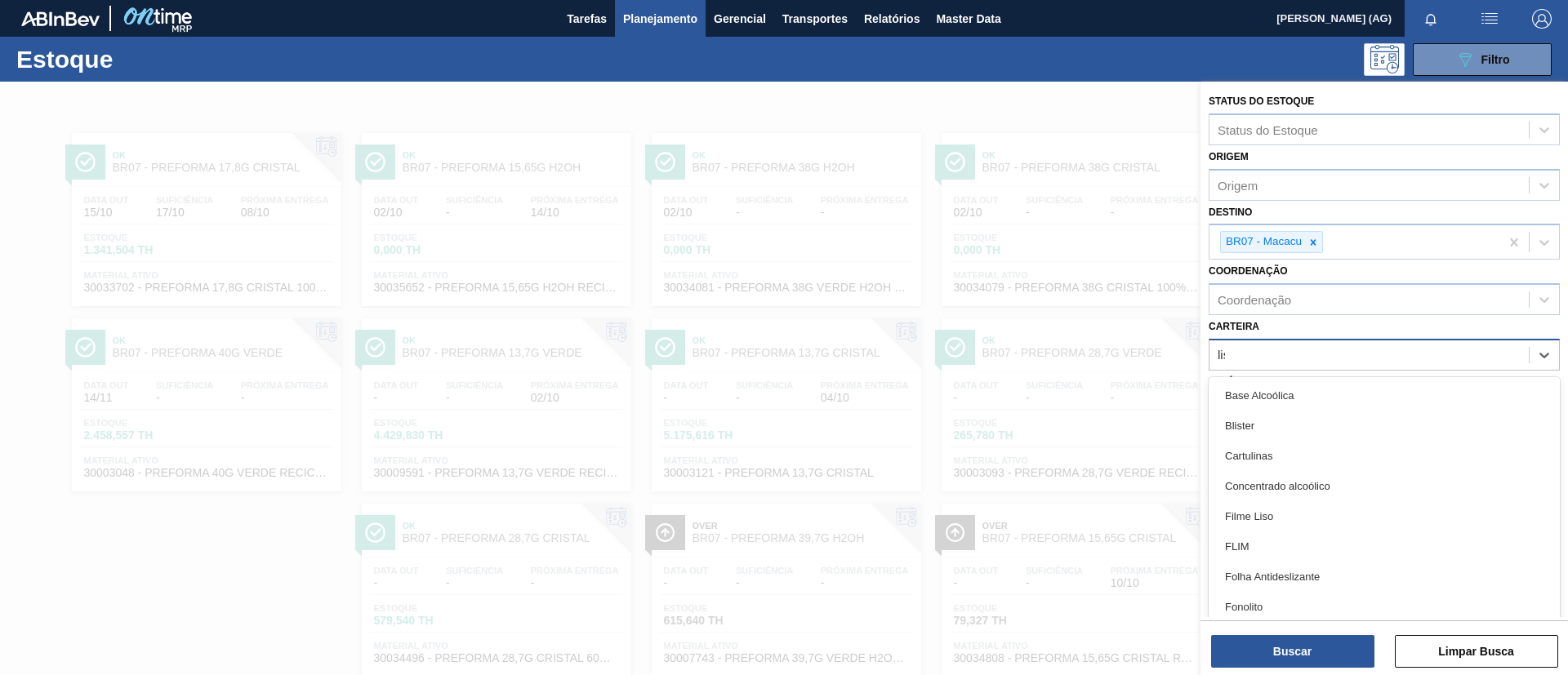
type input "liso"
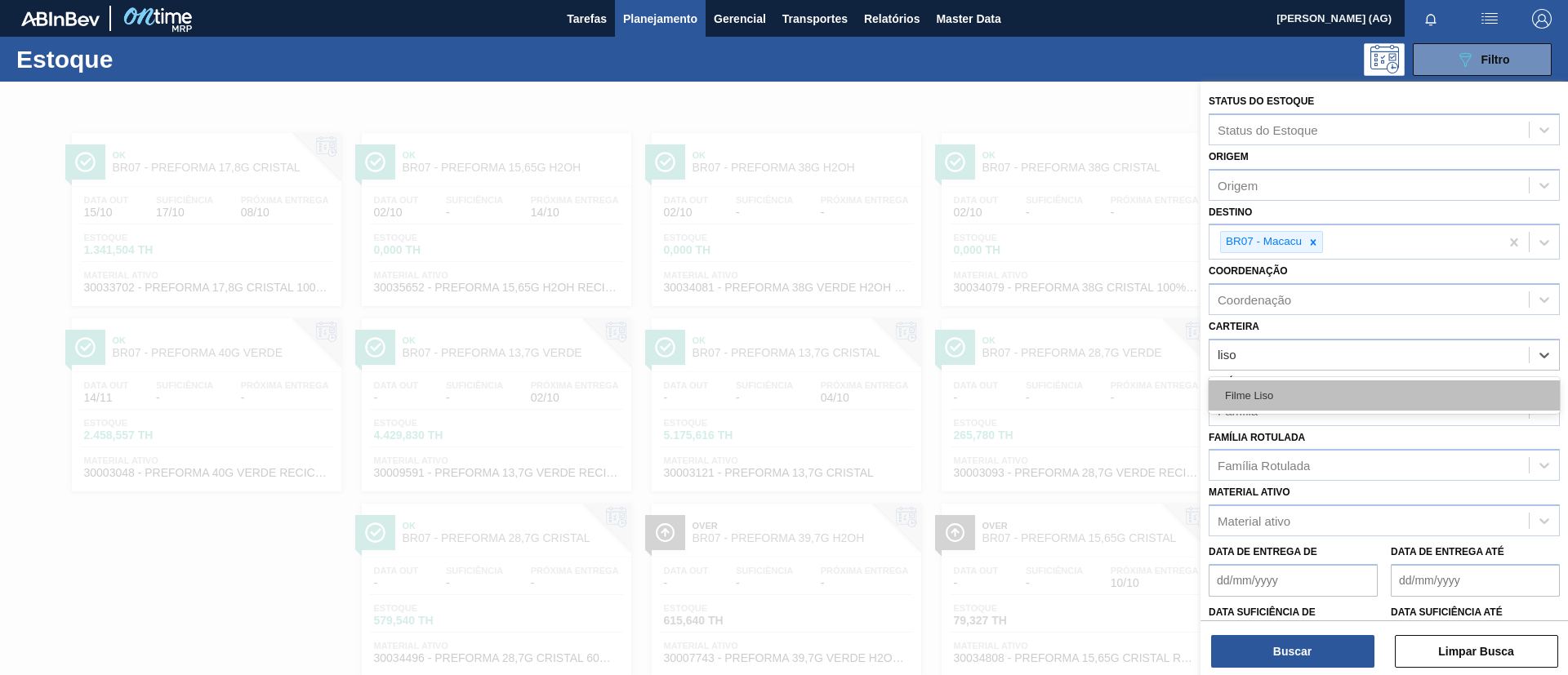
click at [1044, 404] on div "Filme Liso" at bounding box center [1384, 396] width 351 height 31
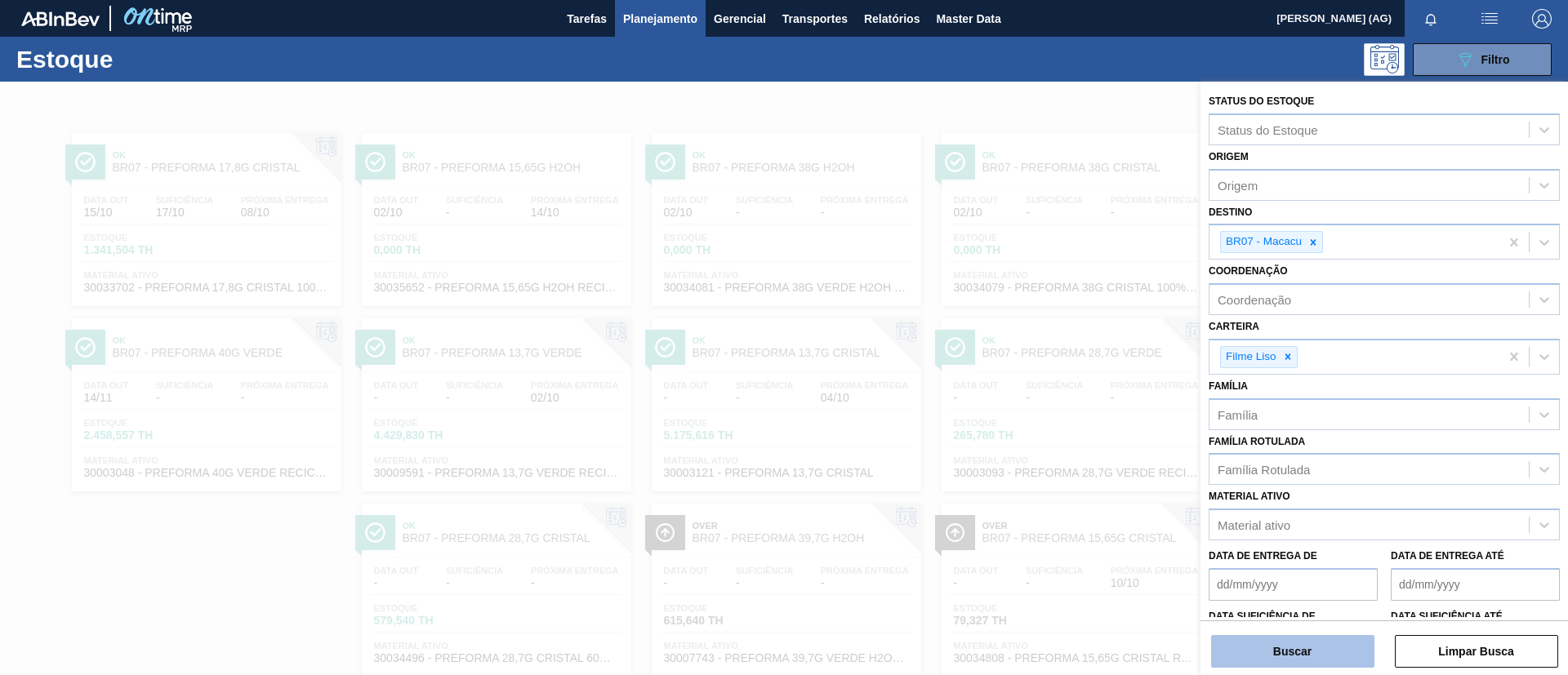
click at [1044, 449] on button "Buscar" at bounding box center [1292, 651] width 163 height 32
